Goal: Task Accomplishment & Management: Use online tool/utility

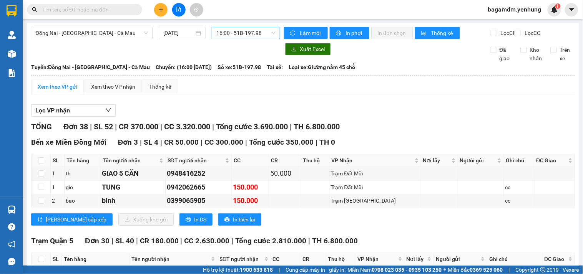
click at [241, 35] on span "16:00 - 51B-197.98" at bounding box center [245, 33] width 59 height 12
click at [404, 117] on div "Lọc VP nhận" at bounding box center [302, 110] width 543 height 13
click at [505, 6] on span "bagamdm.yenhung" at bounding box center [515, 10] width 66 height 10
click at [507, 23] on span "Đăng xuất" at bounding box center [519, 24] width 50 height 8
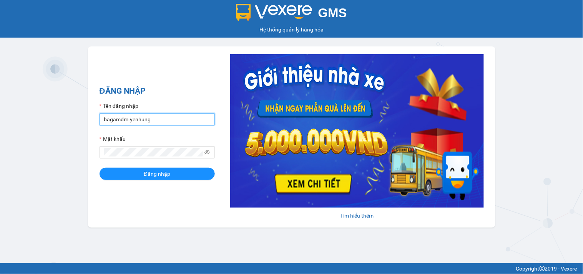
click at [137, 124] on input "bagamdm.yenhung" at bounding box center [156, 119] width 115 height 12
type input "bagaquan5.yenhung"
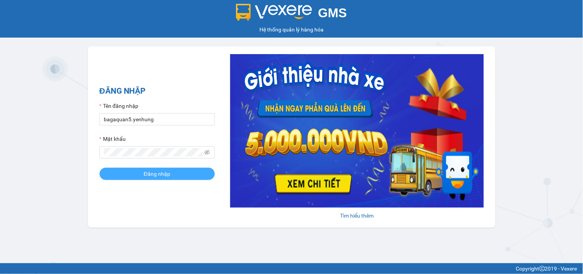
click at [162, 171] on span "Đăng nhập" at bounding box center [157, 174] width 27 height 8
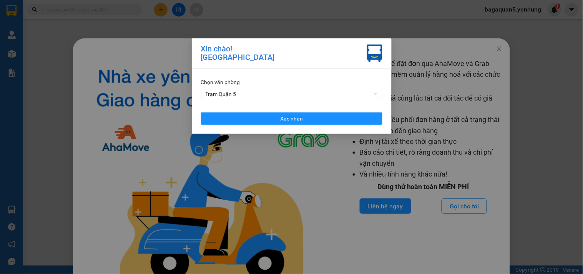
click at [244, 125] on div "Chọn văn phòng Trạm Quận 5 Xác nhận" at bounding box center [292, 101] width 200 height 65
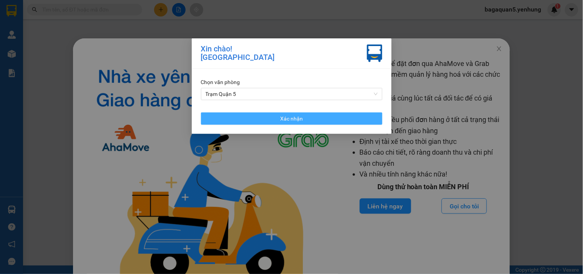
click at [254, 119] on button "Xác nhận" at bounding box center [291, 119] width 181 height 12
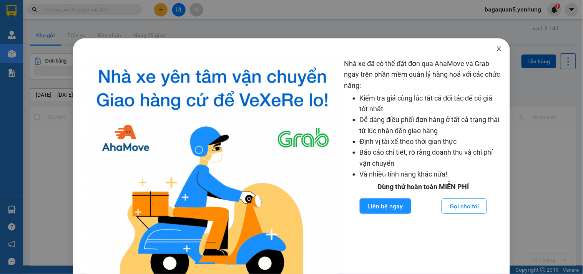
click at [496, 51] on icon "close" at bounding box center [499, 49] width 6 height 6
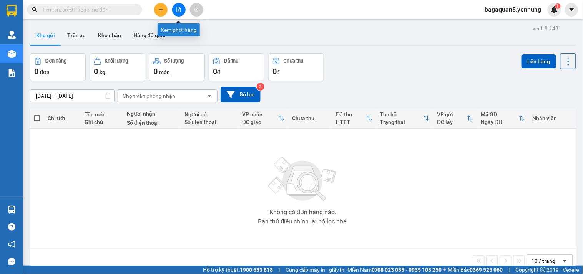
click at [177, 9] on icon "file-add" at bounding box center [178, 9] width 5 height 5
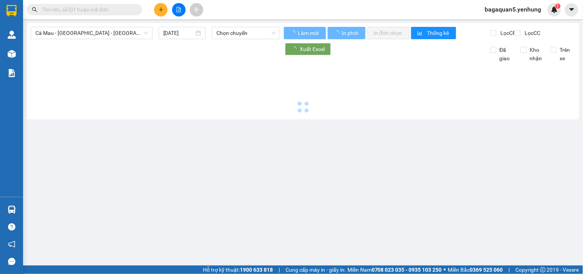
type input "12/09/2025"
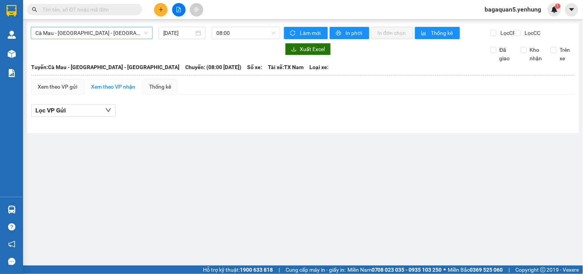
click at [73, 35] on span "Cà Mau - [GEOGRAPHIC_DATA] - [GEOGRAPHIC_DATA]" at bounding box center [91, 33] width 113 height 12
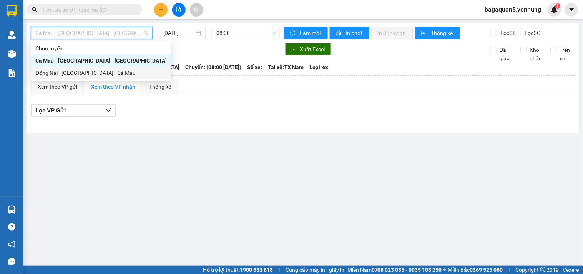
click at [60, 75] on div "Đồng Nai - [GEOGRAPHIC_DATA] - Cà Mau" at bounding box center [100, 73] width 131 height 8
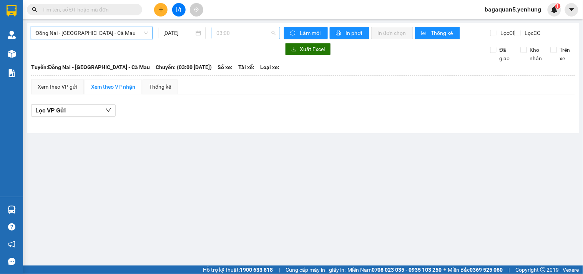
click at [239, 31] on span "03:00" at bounding box center [245, 33] width 59 height 12
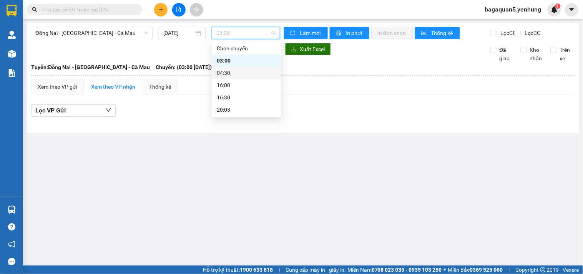
click at [228, 81] on div "16:00" at bounding box center [247, 85] width 60 height 8
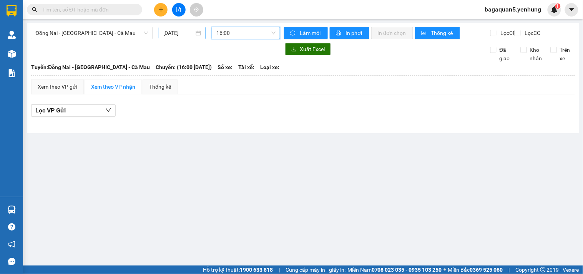
click at [175, 38] on div "12/09/2025" at bounding box center [182, 33] width 47 height 12
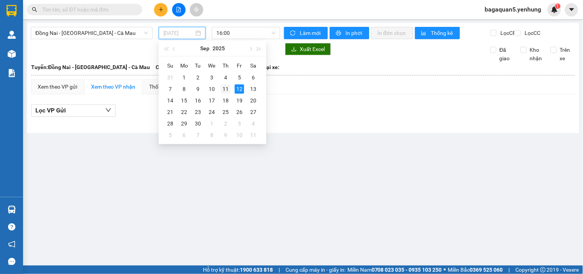
click at [227, 89] on div "11" at bounding box center [225, 89] width 9 height 9
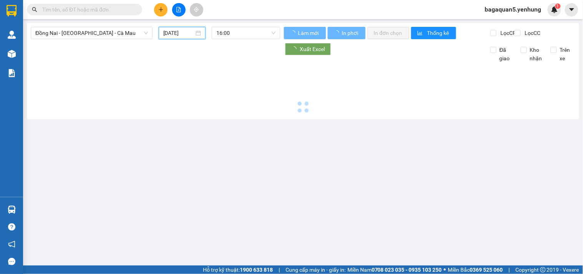
type input "[DATE]"
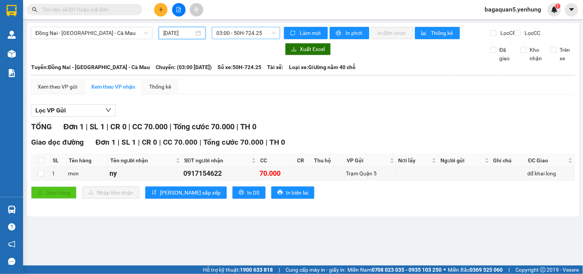
click at [222, 30] on span "03:00 - 50H-724.25" at bounding box center [245, 33] width 59 height 12
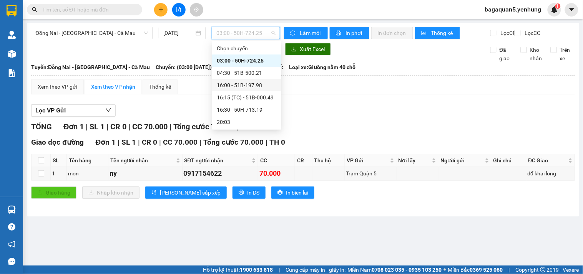
click at [220, 86] on div "16:00 - 51B-197.98" at bounding box center [247, 85] width 60 height 8
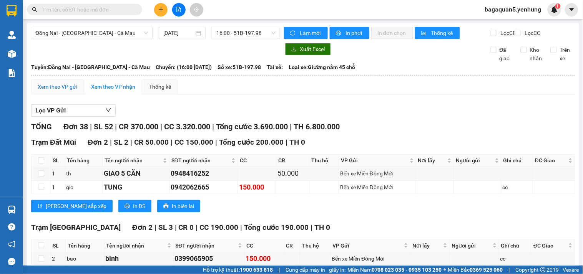
click at [67, 91] on div "Xem theo VP gửi" at bounding box center [58, 87] width 40 height 8
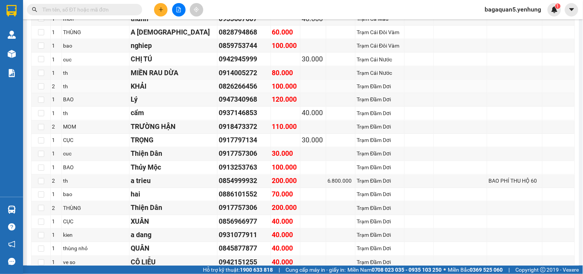
scroll to position [67, 0]
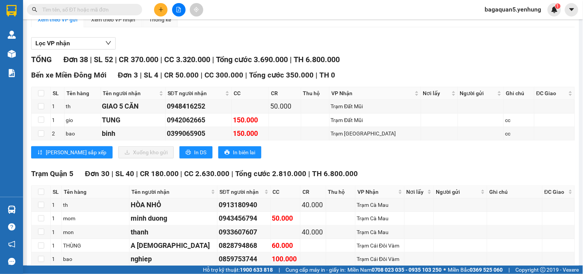
click at [520, 8] on span "bagaquan5.yenhung" at bounding box center [513, 10] width 69 height 10
click at [516, 26] on span "Đăng xuất" at bounding box center [516, 24] width 53 height 8
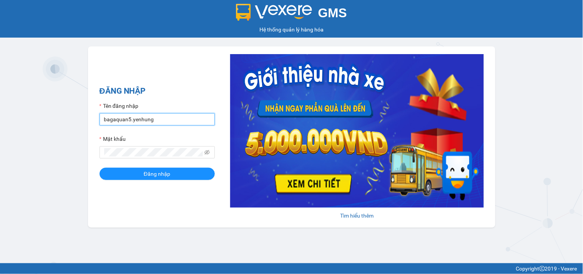
click at [130, 118] on input "bagaquan5.yenhung" at bounding box center [156, 119] width 115 height 12
type input "bagamdm.yenhung"
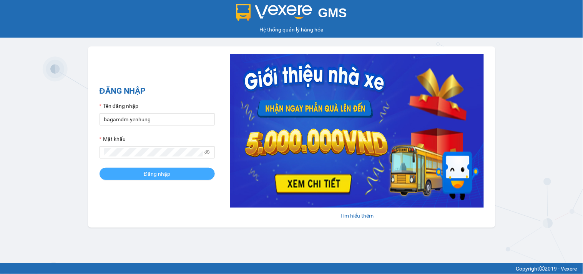
click at [149, 175] on span "Đăng nhập" at bounding box center [157, 174] width 27 height 8
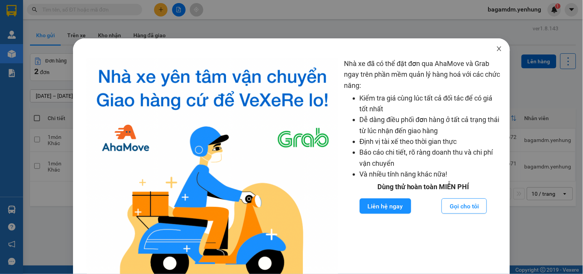
click at [496, 49] on icon "close" at bounding box center [499, 49] width 6 height 6
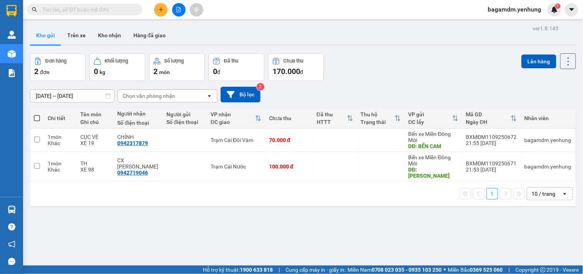
click at [39, 119] on span at bounding box center [37, 118] width 6 height 6
click at [37, 114] on input "checkbox" at bounding box center [37, 114] width 0 height 0
checkbox input "true"
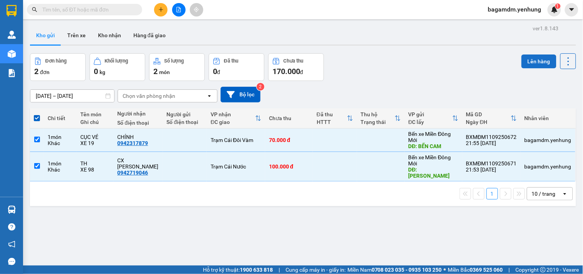
click at [537, 60] on button "Lên hàng" at bounding box center [538, 62] width 35 height 14
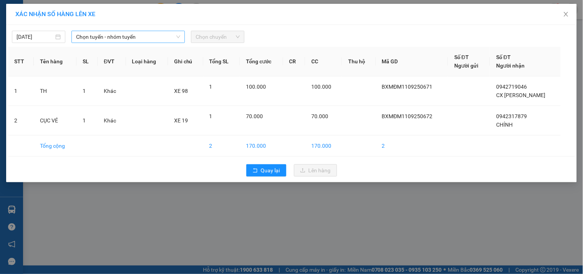
click at [114, 35] on span "Chọn tuyến - nhóm tuyến" at bounding box center [128, 37] width 104 height 12
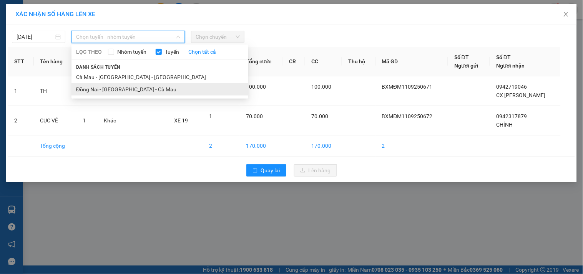
click at [102, 91] on li "Đồng Nai - [GEOGRAPHIC_DATA] - Cà Mau" at bounding box center [159, 89] width 177 height 12
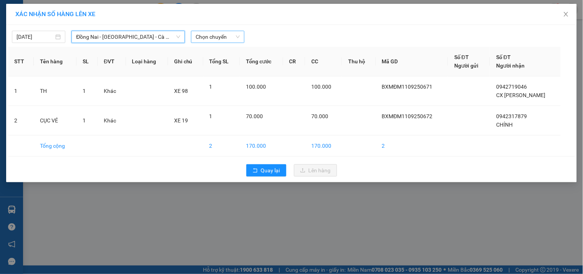
click at [206, 41] on span "Chọn chuyến" at bounding box center [218, 37] width 44 height 12
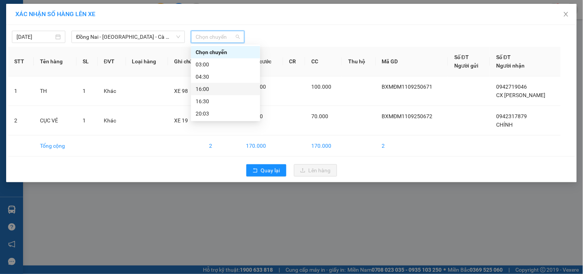
click at [210, 89] on div "16:00" at bounding box center [226, 89] width 60 height 8
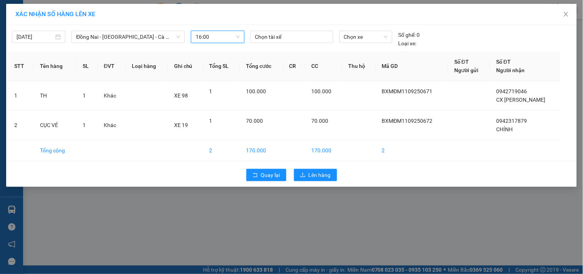
click at [26, 27] on div "12/09/2025 Đồng Nai - Sài Gòn - Cà Mau LỌC THEO Nhóm tuyến Tuyến Chọn tất cả Da…" at bounding box center [291, 37] width 567 height 21
click at [25, 35] on body "Kết quả tìm kiếm ( 0 ) Bộ lọc No Data bagamdm.yenhung 1 Quản Lý Quản lý khách h…" at bounding box center [291, 137] width 583 height 274
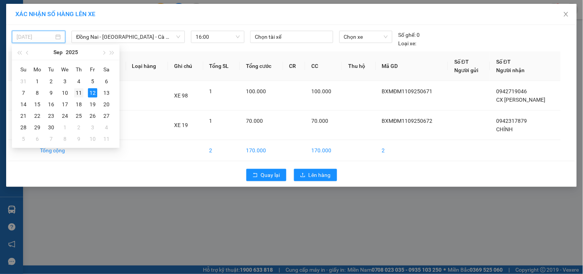
click at [79, 94] on div "11" at bounding box center [78, 92] width 9 height 9
type input "[DATE]"
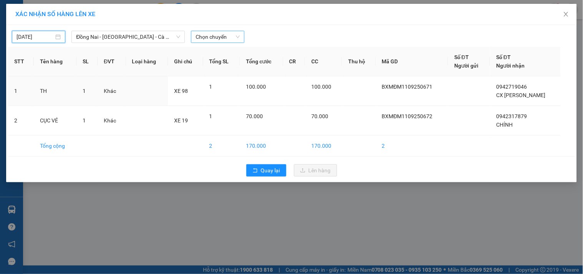
click at [209, 33] on span "Chọn chuyến" at bounding box center [218, 37] width 44 height 12
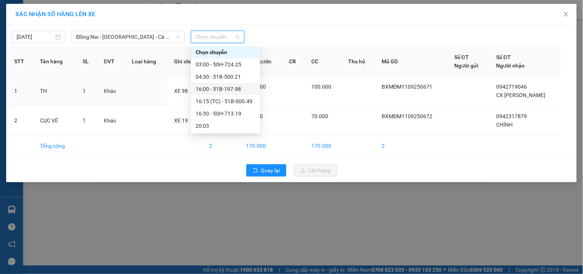
click at [209, 86] on div "16:00 - 51B-197.98" at bounding box center [226, 89] width 60 height 8
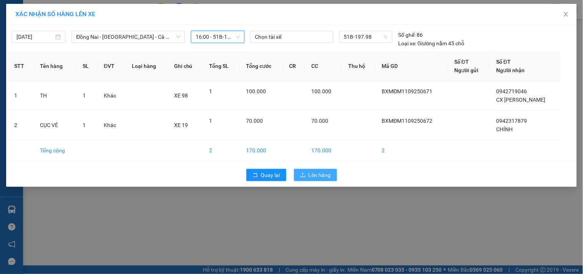
click at [317, 177] on span "Lên hàng" at bounding box center [319, 175] width 22 height 8
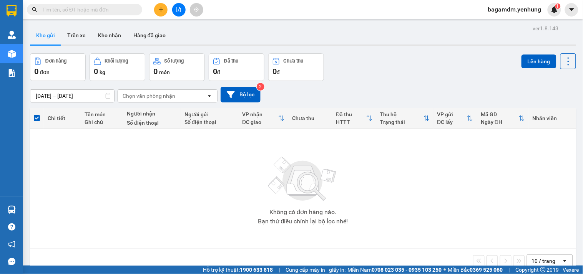
click at [181, 10] on icon "file-add" at bounding box center [179, 9] width 4 height 5
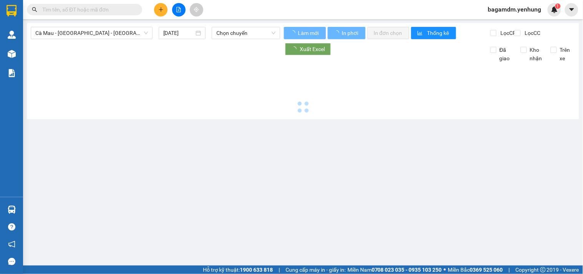
type input "12/09/2025"
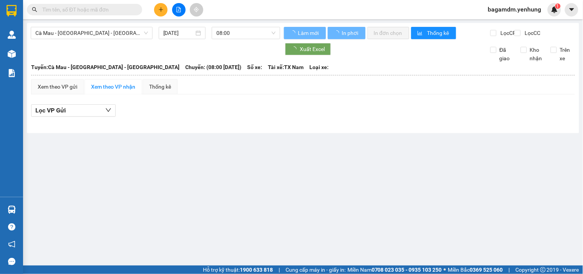
click at [94, 39] on div "Cà Mau - Sài Gòn - Đồng Nai 12/09/2025 08:00" at bounding box center [155, 33] width 249 height 12
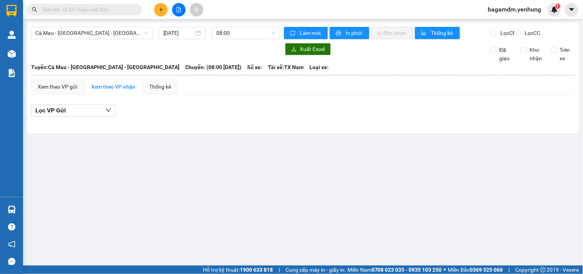
click at [93, 35] on span "Cà Mau - [GEOGRAPHIC_DATA] - [GEOGRAPHIC_DATA]" at bounding box center [91, 33] width 113 height 12
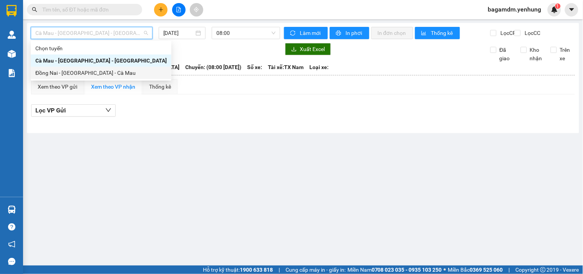
click at [56, 75] on div "Đồng Nai - [GEOGRAPHIC_DATA] - Cà Mau" at bounding box center [100, 73] width 131 height 8
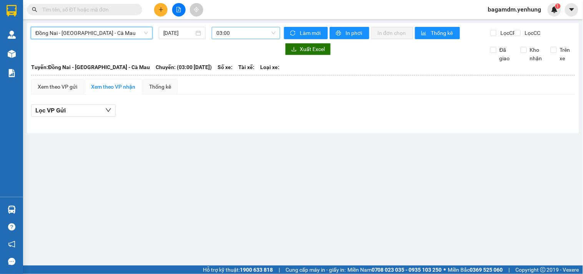
click at [237, 33] on span "03:00" at bounding box center [245, 33] width 59 height 12
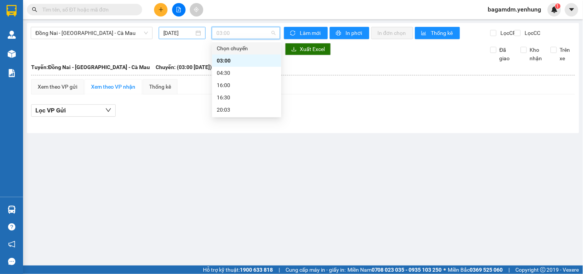
click at [171, 36] on input "12/09/2025" at bounding box center [178, 33] width 31 height 8
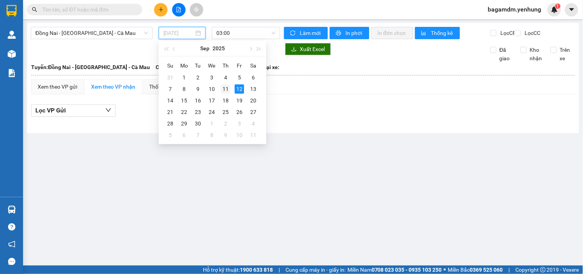
click at [222, 86] on div "11" at bounding box center [225, 89] width 9 height 9
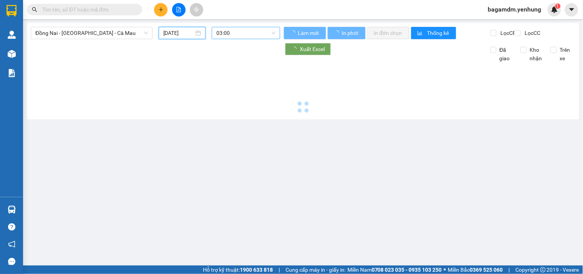
type input "[DATE]"
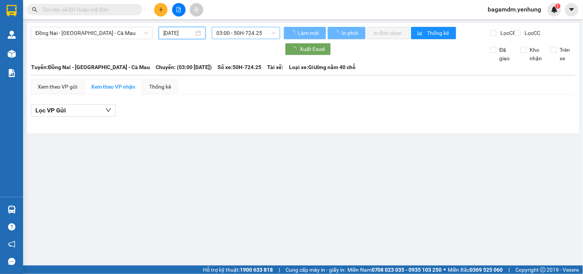
click at [231, 33] on span "03:00 - 50H-724.25" at bounding box center [245, 33] width 59 height 12
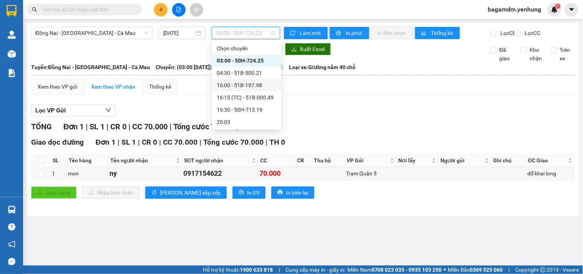
click at [228, 87] on div "16:00 - 51B-197.98" at bounding box center [247, 85] width 60 height 8
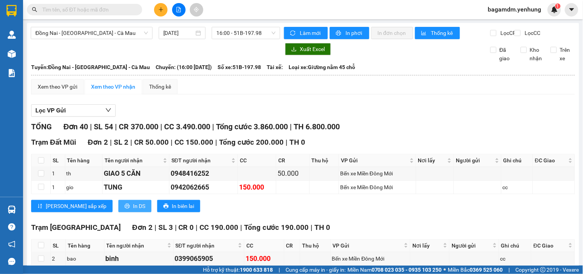
click at [133, 210] on span "In DS" at bounding box center [139, 206] width 12 height 8
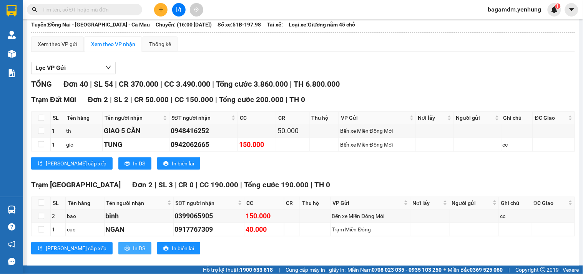
click at [133, 253] on span "In DS" at bounding box center [139, 248] width 12 height 8
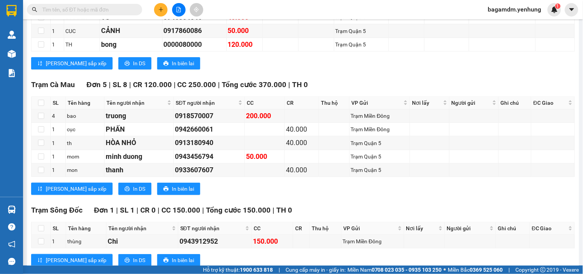
scroll to position [725, 0]
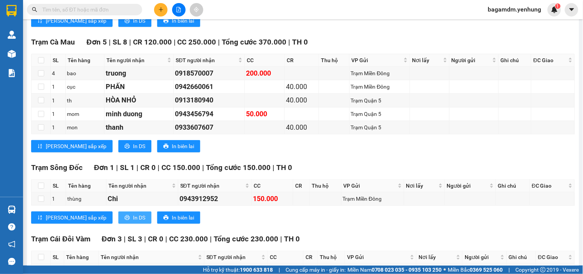
click at [102, 230] on div "Trạm Sông Đốc Đơn 1 | SL 1 | CR 0 | CC 150.000 | Tổng cước 150.000 | TH 0 SL Tê…" at bounding box center [302, 196] width 543 height 68
click at [133, 222] on span "In DS" at bounding box center [139, 218] width 12 height 8
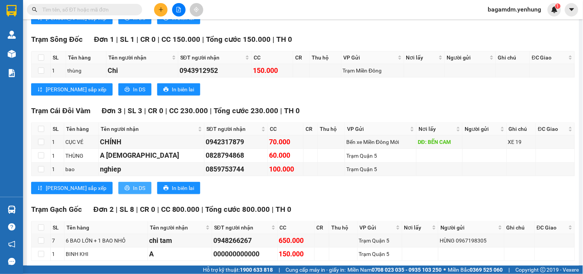
click at [124, 191] on icon "printer" at bounding box center [126, 188] width 5 height 5
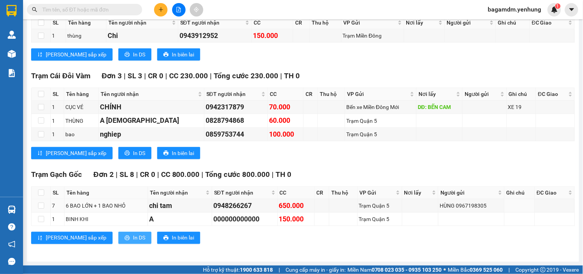
click at [118, 235] on button "In DS" at bounding box center [134, 238] width 33 height 12
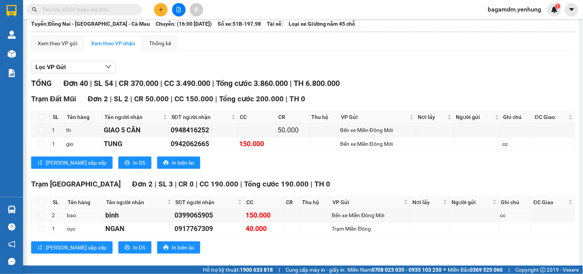
scroll to position [0, 0]
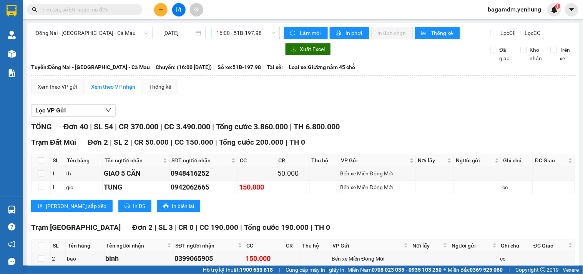
click at [236, 31] on span "16:00 - 51B-197.98" at bounding box center [245, 33] width 59 height 12
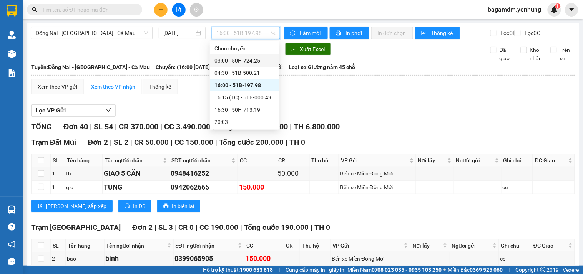
click at [231, 62] on div "03:00 - 50H-724.25" at bounding box center [244, 60] width 60 height 8
